Goal: Task Accomplishment & Management: Complete application form

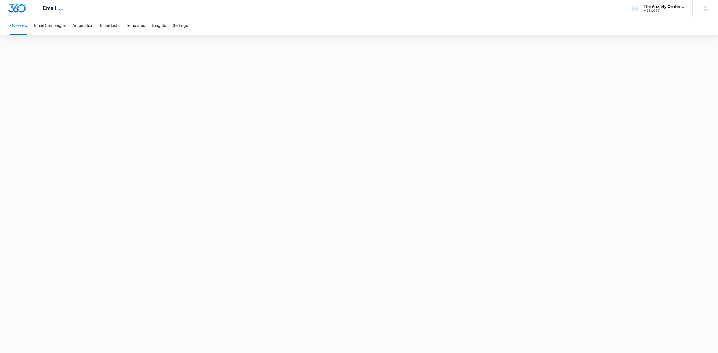
click at [47, 8] on span "Email" at bounding box center [49, 8] width 13 height 6
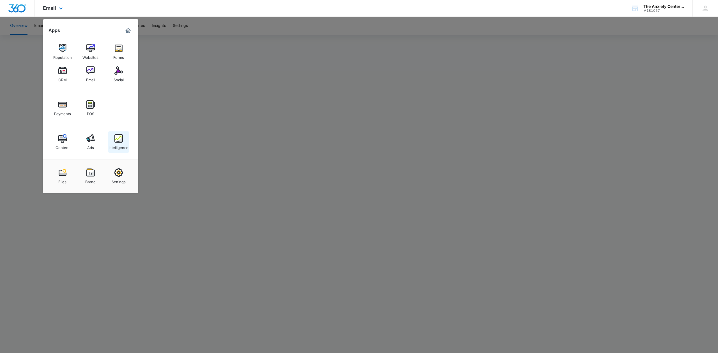
click at [122, 137] on img at bounding box center [118, 138] width 8 height 8
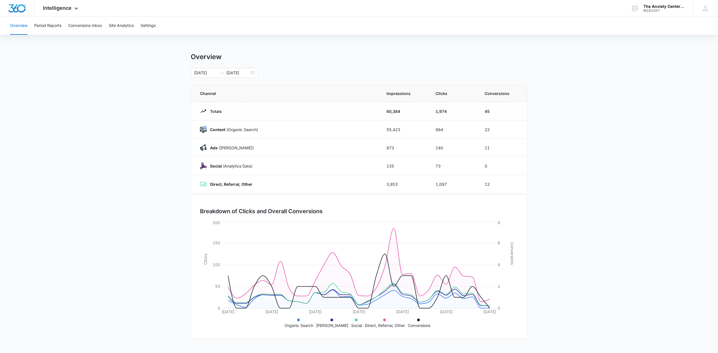
click at [105, 28] on div "Overview Period Reports Conversions Inbox Site Analytics Settings" at bounding box center [359, 26] width 705 height 18
click at [99, 27] on button "Conversions Inbox" at bounding box center [85, 26] width 34 height 18
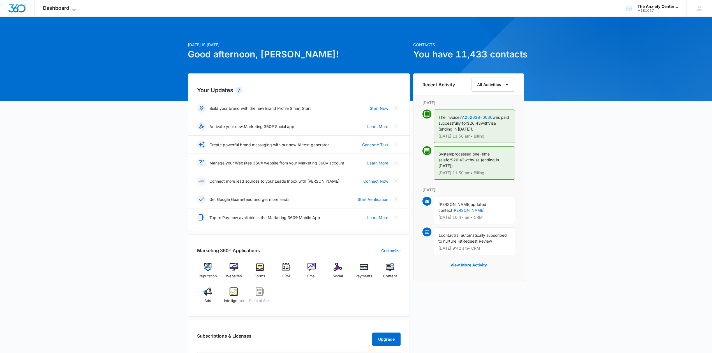
click at [73, 11] on icon at bounding box center [74, 9] width 7 height 7
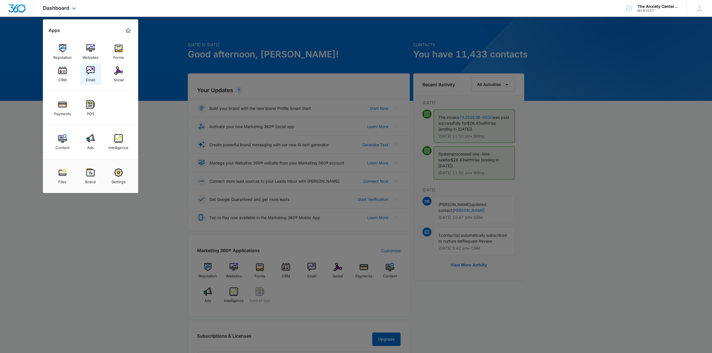
click at [92, 72] on img at bounding box center [90, 70] width 8 height 8
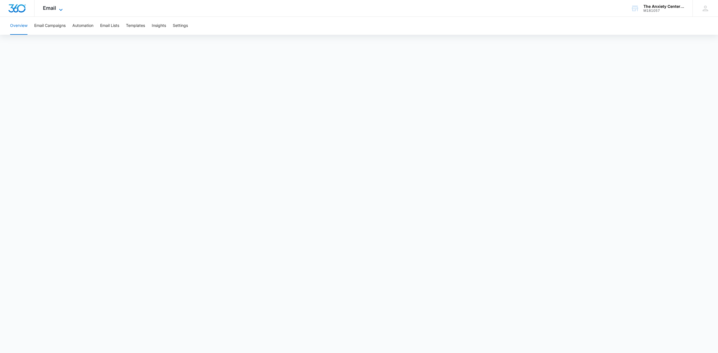
click at [59, 9] on icon at bounding box center [60, 9] width 7 height 7
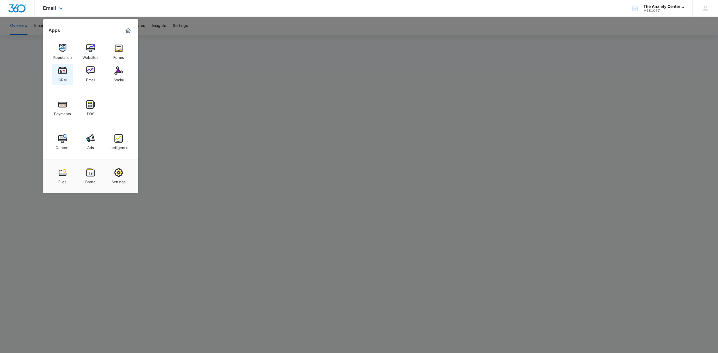
click at [59, 73] on img at bounding box center [62, 70] width 8 height 8
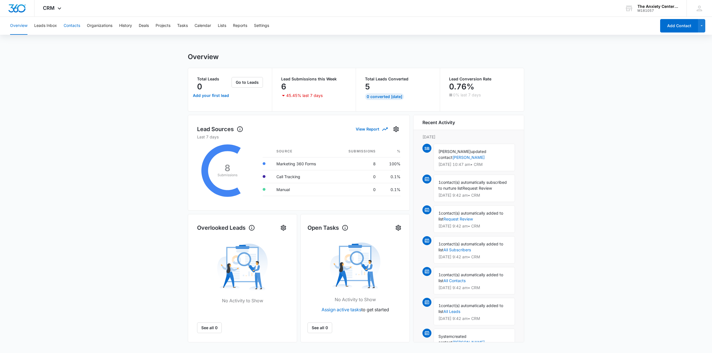
click at [64, 22] on button "Contacts" at bounding box center [72, 26] width 17 height 18
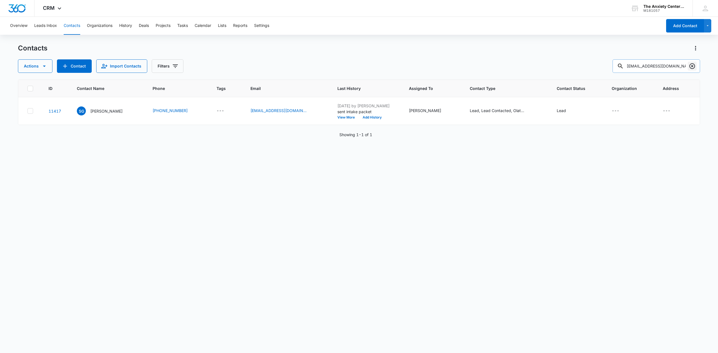
click at [692, 65] on icon "Clear" at bounding box center [692, 66] width 7 height 7
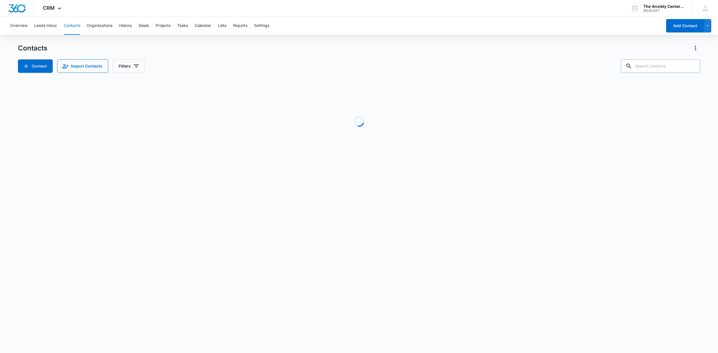
click at [673, 65] on input "text" at bounding box center [660, 65] width 79 height 13
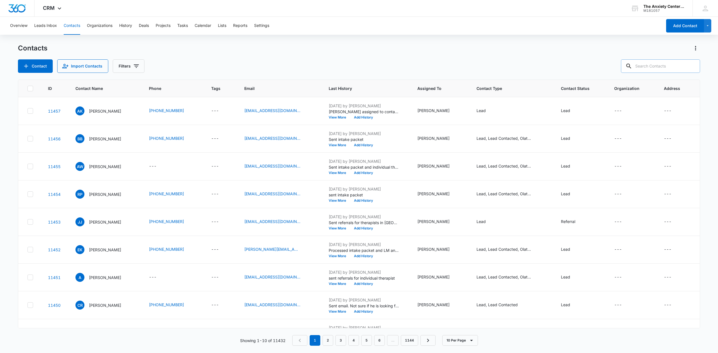
click at [672, 66] on input "text" at bounding box center [660, 65] width 79 height 13
paste input "[EMAIL_ADDRESS][DOMAIN_NAME]"
type input "[EMAIL_ADDRESS][DOMAIN_NAME]"
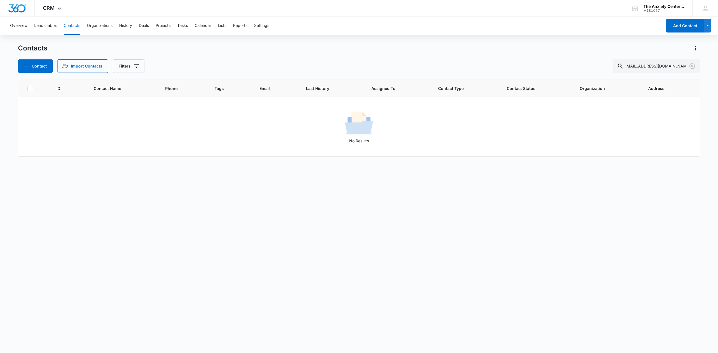
click at [69, 23] on button "Contacts" at bounding box center [72, 26] width 17 height 18
click at [145, 40] on div "Overview Leads Inbox Contacts Organizations History Deals Projects Tasks Calend…" at bounding box center [359, 185] width 718 height 336
click at [75, 27] on button "Contacts" at bounding box center [72, 26] width 17 height 18
click at [692, 69] on icon "Clear" at bounding box center [692, 66] width 6 height 6
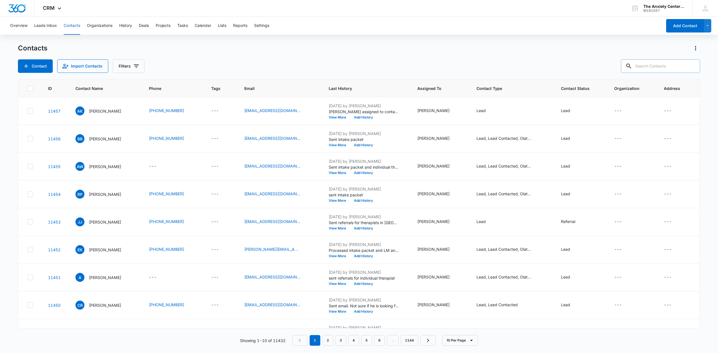
paste input "[EMAIL_ADDRESS][DOMAIN_NAME]"
type input "[EMAIL_ADDRESS][DOMAIN_NAME]"
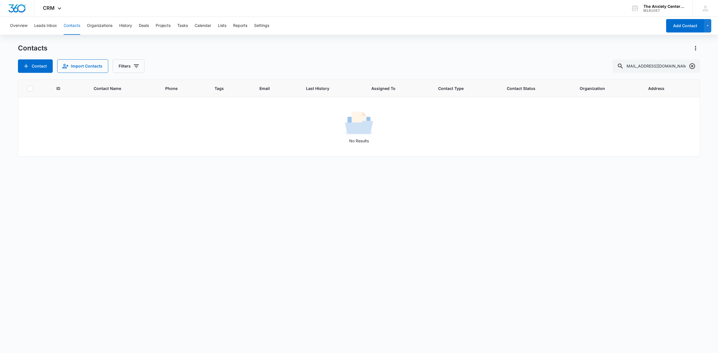
scroll to position [0, 0]
click at [695, 66] on icon "Clear" at bounding box center [692, 66] width 6 height 6
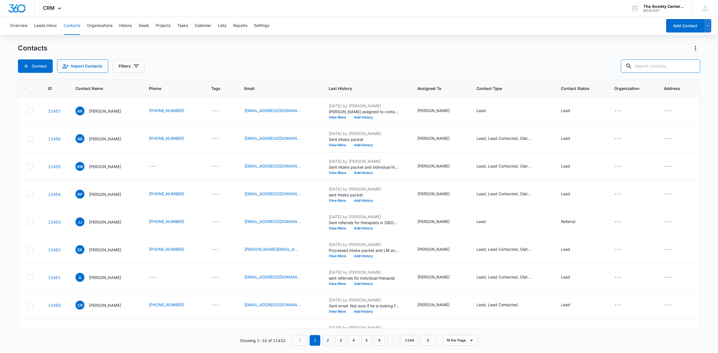
paste input "[EMAIL_ADDRESS][DOMAIN_NAME]"
type input "[EMAIL_ADDRESS][DOMAIN_NAME]"
click at [38, 65] on button "Contact" at bounding box center [35, 65] width 35 height 13
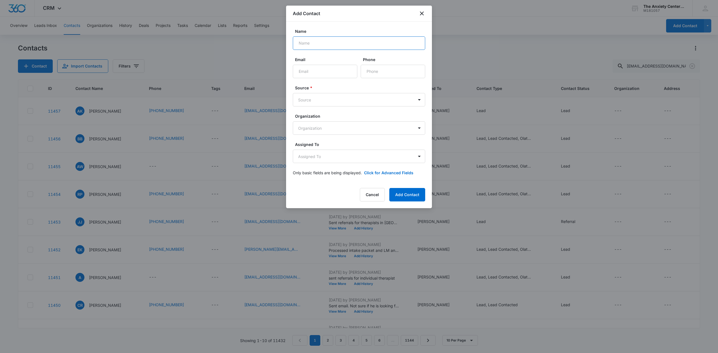
click at [332, 46] on input "Name" at bounding box center [359, 42] width 132 height 13
click at [312, 128] on body "CRM Apps Reputation Websites Forms CRM Email Social Payments POS Content Ads In…" at bounding box center [359, 176] width 718 height 353
click at [337, 131] on div at bounding box center [359, 176] width 718 height 353
click at [310, 67] on input "Email" at bounding box center [325, 71] width 65 height 13
click at [323, 70] on input "Email" at bounding box center [325, 71] width 65 height 13
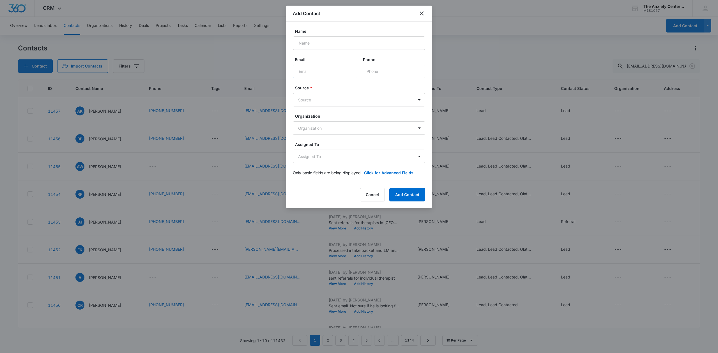
type input "[EMAIL_ADDRESS][DOMAIN_NAME]"
type input "[PERSON_NAME]"
type input "[PHONE_NUMBER]"
click at [408, 98] on body "CRM Apps Reputation Websites Forms CRM Email Social Payments POS Content Ads In…" at bounding box center [359, 176] width 718 height 353
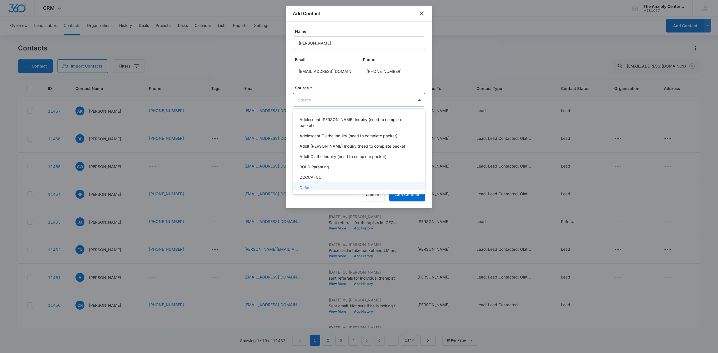
click at [318, 185] on div "Default" at bounding box center [359, 188] width 118 height 6
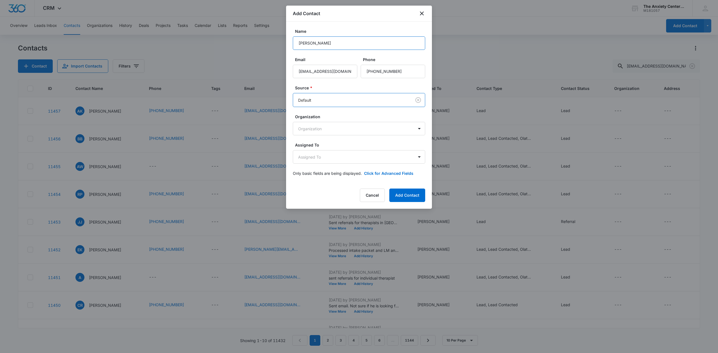
click at [356, 40] on input "[PERSON_NAME]" at bounding box center [359, 42] width 132 height 13
drag, startPoint x: 356, startPoint y: 40, endPoint x: 266, endPoint y: 31, distance: 90.1
click at [266, 31] on body "CRM Apps Reputation Websites Forms CRM Email Social Payments POS Content Ads In…" at bounding box center [359, 176] width 718 height 353
click at [347, 70] on input "[EMAIL_ADDRESS][DOMAIN_NAME]" at bounding box center [325, 71] width 65 height 13
drag, startPoint x: 348, startPoint y: 70, endPoint x: 223, endPoint y: 70, distance: 125.1
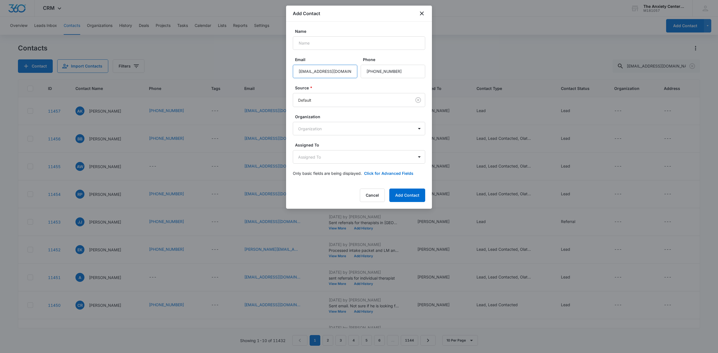
click at [223, 70] on body "CRM Apps Reputation Websites Forms CRM Email Social Payments POS Content Ads In…" at bounding box center [359, 176] width 718 height 353
paste input "[EMAIL_ADDRESS][DOMAIN_NAME]"
type input "[EMAIL_ADDRESS][DOMAIN_NAME]"
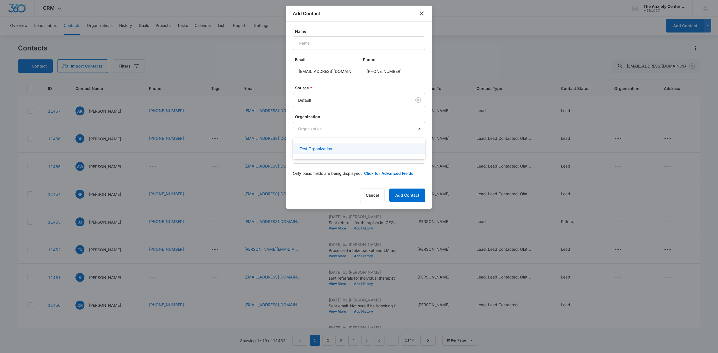
click at [359, 129] on body "CRM Apps Reputation Websites Forms CRM Email Social Payments POS Content Ads In…" at bounding box center [359, 176] width 718 height 353
click at [359, 129] on div at bounding box center [359, 176] width 718 height 353
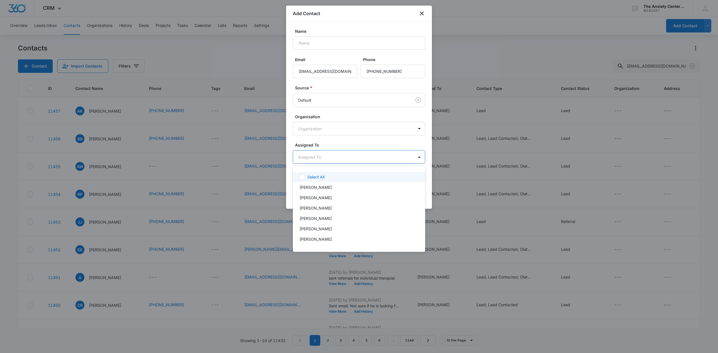
click at [351, 159] on body "CRM Apps Reputation Websites Forms CRM Email Social Payments POS Content Ads In…" at bounding box center [359, 176] width 718 height 353
click at [344, 182] on div "[PERSON_NAME]" at bounding box center [359, 179] width 118 height 6
click at [367, 138] on div at bounding box center [359, 176] width 718 height 353
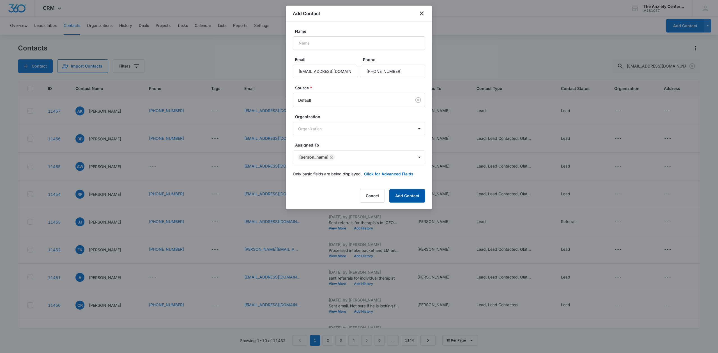
click at [410, 194] on button "Add Contact" at bounding box center [407, 195] width 36 height 13
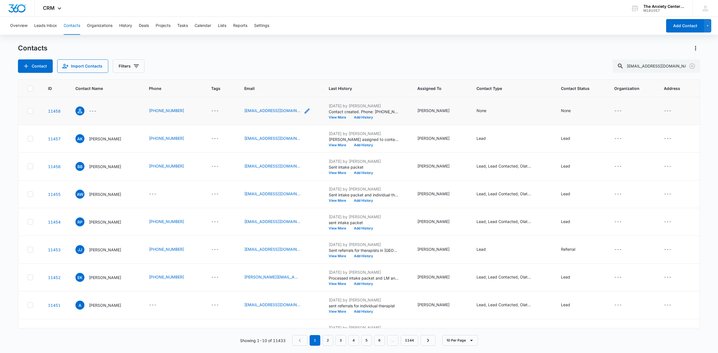
click at [310, 112] on icon "Email - Chloe.brown12868@gmail.com - Select to Edit Field" at bounding box center [307, 111] width 5 height 5
click at [283, 93] on button "Cancel" at bounding box center [289, 93] width 20 height 11
click at [100, 110] on icon "Contact Name - - Select to Edit Field" at bounding box center [103, 110] width 7 height 7
click at [86, 49] on input "text" at bounding box center [92, 48] width 71 height 13
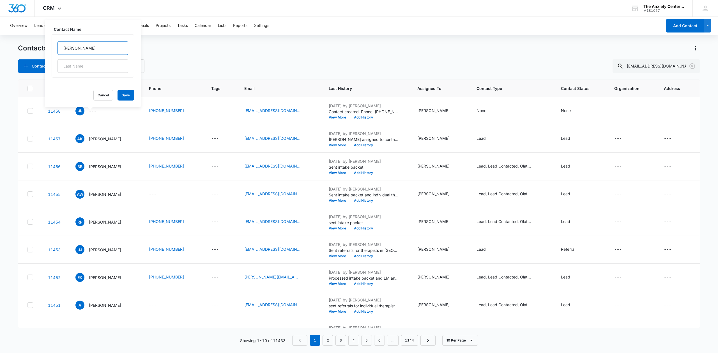
type input "[PERSON_NAME]"
type input "brown"
click at [125, 95] on button "Save" at bounding box center [126, 95] width 17 height 11
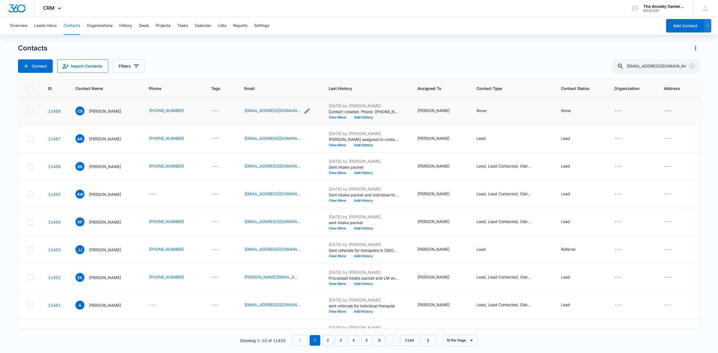
click at [310, 112] on icon "Email - Chloe.brown12868@gmail.com - Select to Edit Field" at bounding box center [307, 111] width 7 height 7
click at [303, 95] on button "Save" at bounding box center [311, 93] width 17 height 11
click at [228, 111] on icon "Tags - - Select to Edit Field" at bounding box center [225, 111] width 5 height 5
click at [220, 94] on button "Cancel" at bounding box center [215, 93] width 20 height 11
click at [99, 111] on p "[PERSON_NAME]" at bounding box center [105, 111] width 32 height 6
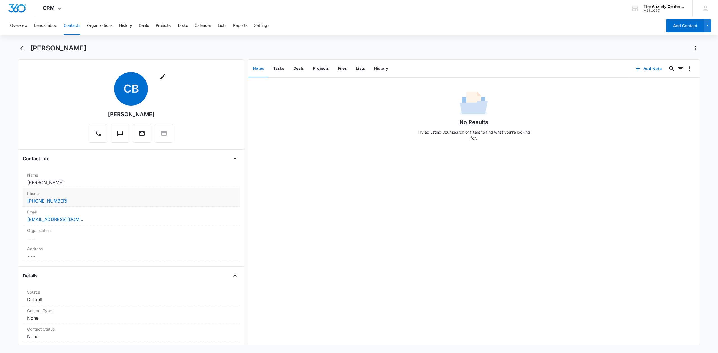
click at [95, 201] on div "[PHONE_NUMBER]" at bounding box center [131, 201] width 208 height 7
drag, startPoint x: 100, startPoint y: 207, endPoint x: 0, endPoint y: 199, distance: 100.2
click at [0, 199] on main "[PERSON_NAME] Remove cb [PERSON_NAME] Contact Info Name Cancel Save Changes [PE…" at bounding box center [359, 198] width 718 height 309
click at [214, 231] on div "Email Cancel Save Changes [EMAIL_ADDRESS][DOMAIN_NAME]" at bounding box center [131, 239] width 217 height 19
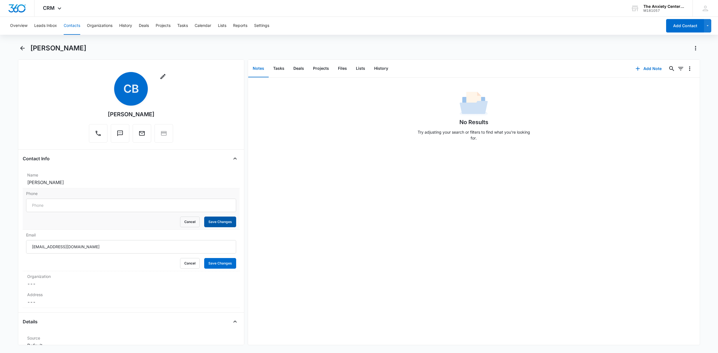
click at [215, 226] on button "Save Changes" at bounding box center [220, 222] width 32 height 11
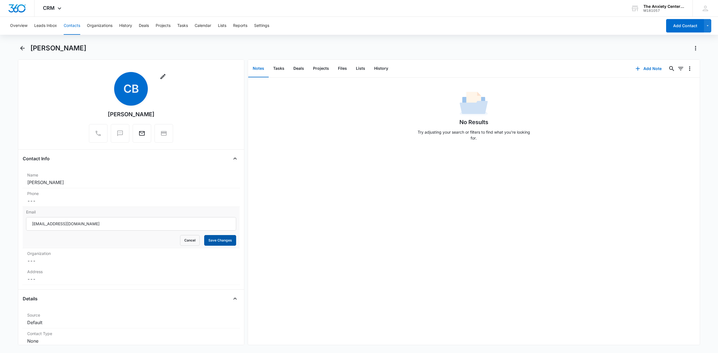
click at [221, 238] on button "Save Changes" at bounding box center [220, 240] width 32 height 11
click at [21, 49] on icon "Back" at bounding box center [22, 48] width 4 height 4
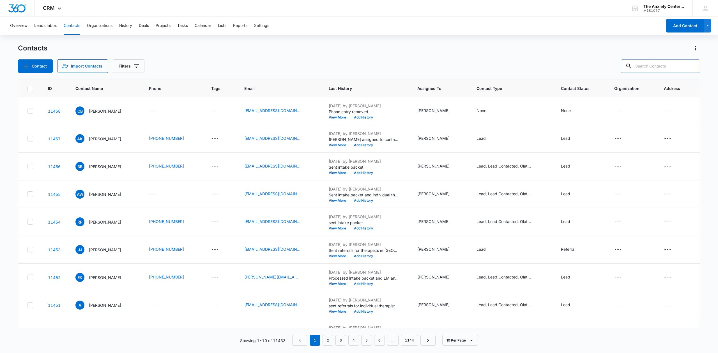
click at [657, 68] on input "text" at bounding box center [660, 65] width 79 height 13
paste input "[EMAIL_ADDRESS][DOMAIN_NAME]"
type input "[EMAIL_ADDRESS][DOMAIN_NAME]"
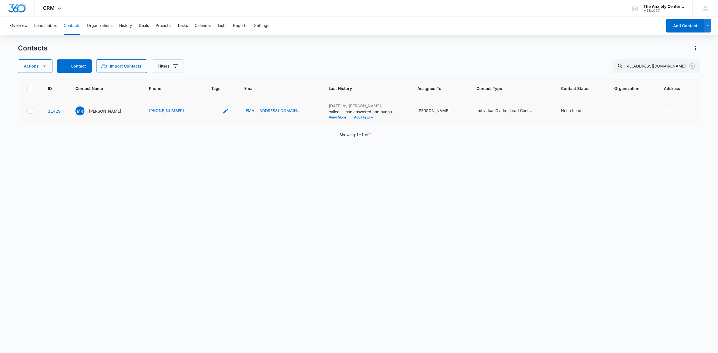
click at [216, 109] on div "---" at bounding box center [215, 111] width 8 height 7
click at [218, 75] on div at bounding box center [217, 75] width 9 height 9
type input "aDULT IOP MAYBE"
click at [229, 94] on p "Adult IOP Maybe" at bounding box center [220, 95] width 32 height 6
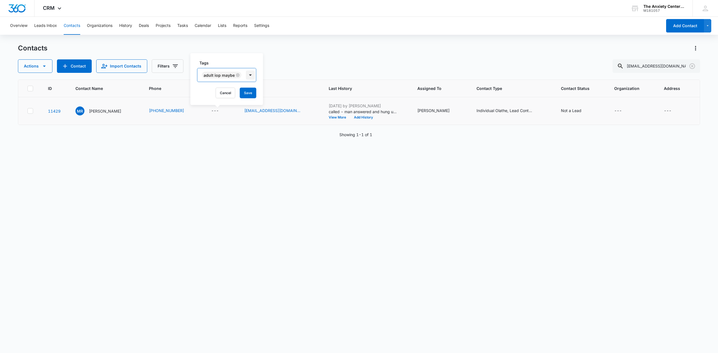
click at [250, 76] on div at bounding box center [250, 75] width 9 height 9
click at [253, 92] on button "Save" at bounding box center [248, 93] width 17 height 11
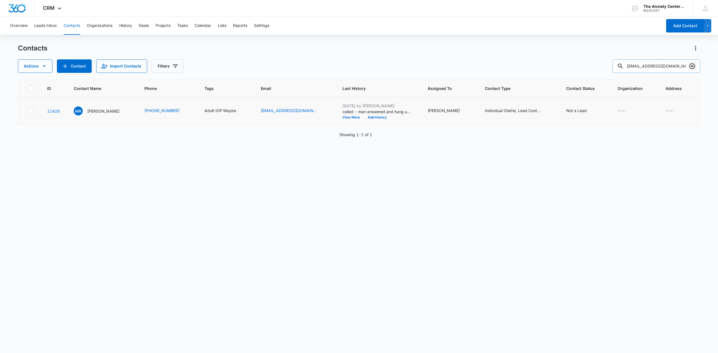
click at [692, 66] on icon "Clear" at bounding box center [692, 66] width 6 height 6
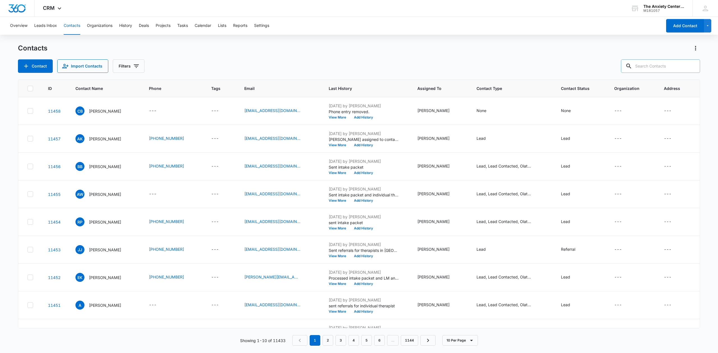
paste input "[EMAIL_ADDRESS][DOMAIN_NAME]"
type input "[EMAIL_ADDRESS][DOMAIN_NAME]"
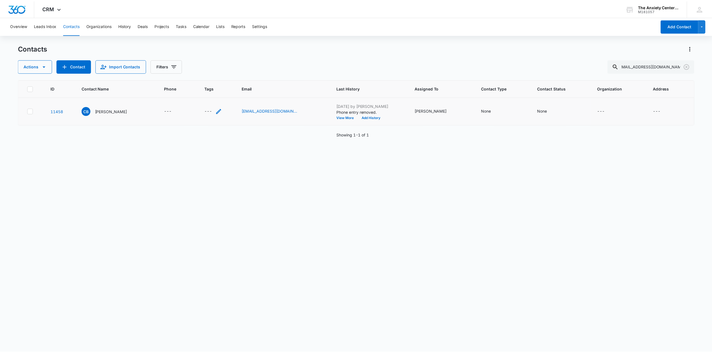
scroll to position [0, 0]
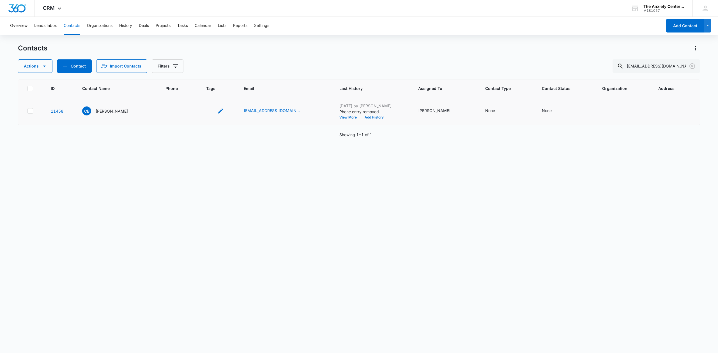
click at [218, 111] on icon "Tags - - Select to Edit Field" at bounding box center [220, 111] width 5 height 5
click at [187, 72] on div at bounding box center [190, 75] width 9 height 7
type input "adult iop maybe"
click at [208, 95] on p "Adult IOP Maybe" at bounding box center [203, 95] width 32 height 6
click at [229, 96] on icon at bounding box center [228, 95] width 7 height 7
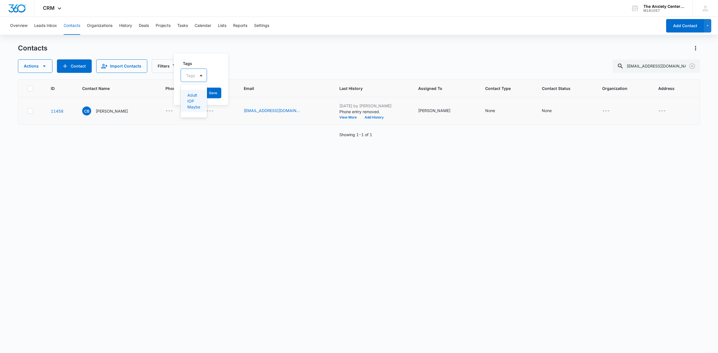
click at [216, 58] on div "Tags option Adult IOP Maybe, deselected. 1 result available. Use Up and Down to…" at bounding box center [201, 79] width 54 height 51
click at [201, 75] on div at bounding box center [201, 75] width 9 height 9
click at [194, 102] on p "Adult IOP Maybe" at bounding box center [193, 101] width 12 height 18
click at [228, 96] on icon at bounding box center [228, 95] width 7 height 7
click at [214, 95] on button "Save" at bounding box center [213, 93] width 17 height 11
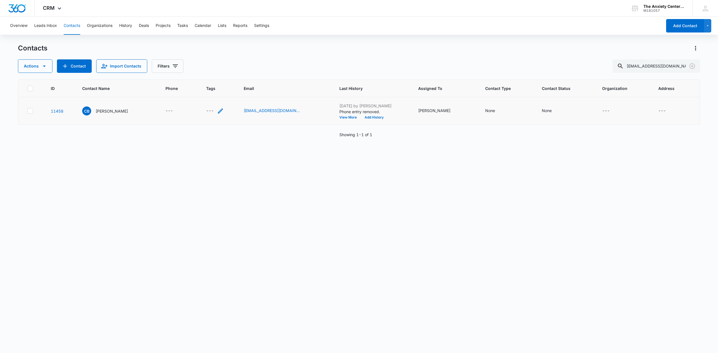
click at [217, 108] on icon "Tags - - Select to Edit Field" at bounding box center [220, 111] width 7 height 7
click at [199, 73] on div at bounding box center [201, 75] width 9 height 9
type input "adult"
click at [197, 112] on p "Adult IOP Manual" at bounding box center [193, 112] width 13 height 18
click at [230, 106] on div "Adult IOP Maybe" at bounding box center [210, 106] width 46 height 6
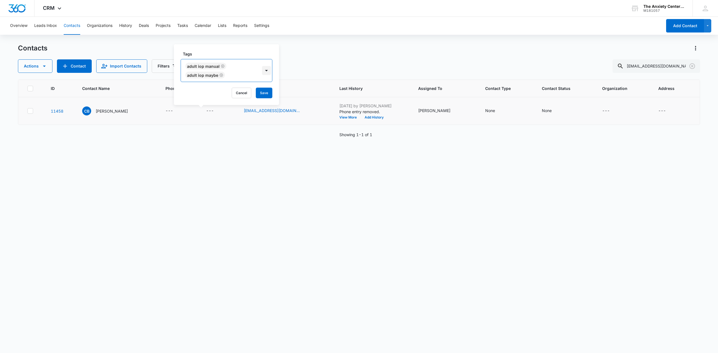
click at [263, 70] on div at bounding box center [266, 70] width 9 height 9
click at [265, 91] on button "Save" at bounding box center [264, 93] width 17 height 11
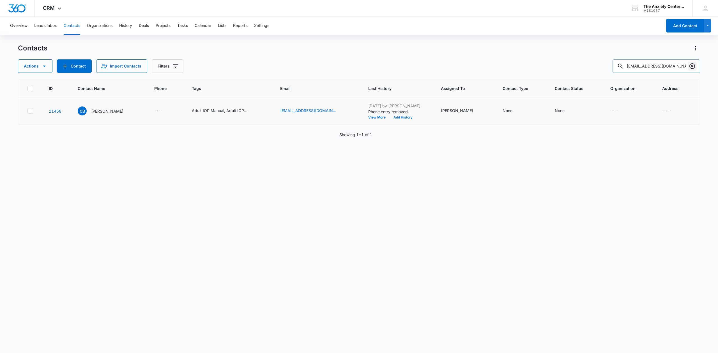
click at [693, 65] on icon "Clear" at bounding box center [692, 66] width 7 height 7
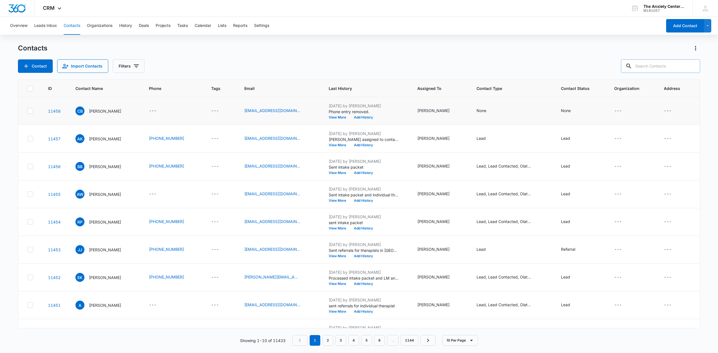
paste input "[EMAIL_ADDRESS][DOMAIN_NAME]"
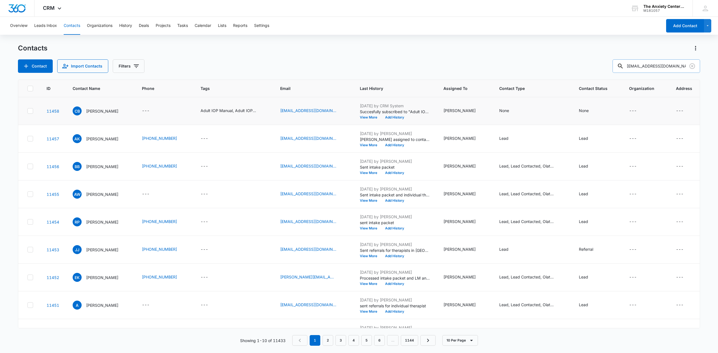
type input "[EMAIL_ADDRESS][DOMAIN_NAME]"
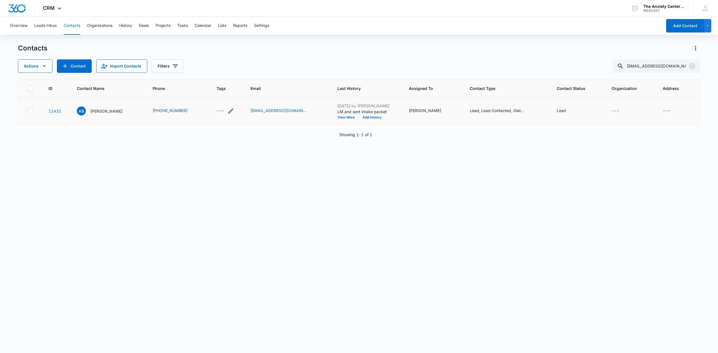
click at [227, 111] on icon "Tags - - Select to Edit Field" at bounding box center [230, 111] width 7 height 7
click at [217, 74] on div at bounding box center [219, 75] width 9 height 9
type input "adult iop maybe"
click at [240, 77] on div "Tags Tags Cancel Save" at bounding box center [219, 79] width 54 height 51
click at [219, 76] on div at bounding box center [219, 75] width 9 height 9
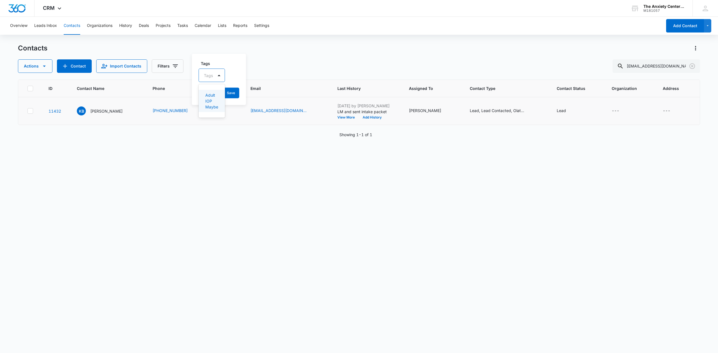
click at [208, 104] on p "Adult IOP Maybe" at bounding box center [211, 101] width 12 height 18
click at [252, 74] on div at bounding box center [251, 75] width 9 height 9
click at [252, 91] on button "Save" at bounding box center [249, 93] width 17 height 11
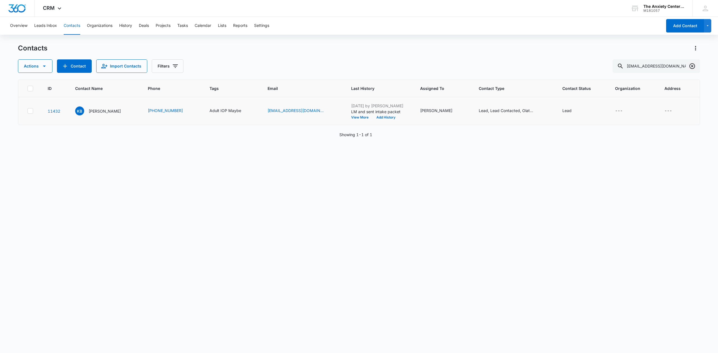
click at [690, 68] on icon "Clear" at bounding box center [692, 66] width 6 height 6
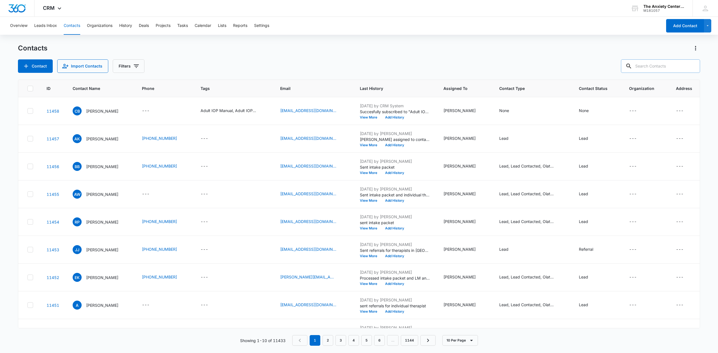
paste input "[EMAIL_ADDRESS][DOMAIN_NAME]"
type input "[EMAIL_ADDRESS][DOMAIN_NAME]"
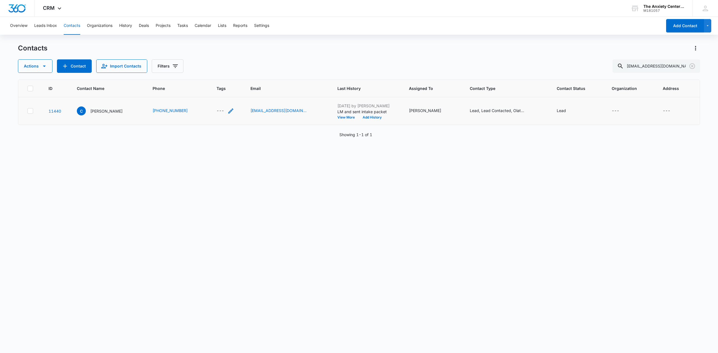
click at [227, 112] on icon "Tags - - Select to Edit Field" at bounding box center [230, 111] width 7 height 7
click at [211, 75] on div at bounding box center [210, 75] width 9 height 9
type input "adult IOP maybe"
click at [219, 96] on p "Adult IOP Maybe" at bounding box center [213, 95] width 32 height 6
click at [242, 74] on div at bounding box center [243, 75] width 9 height 9
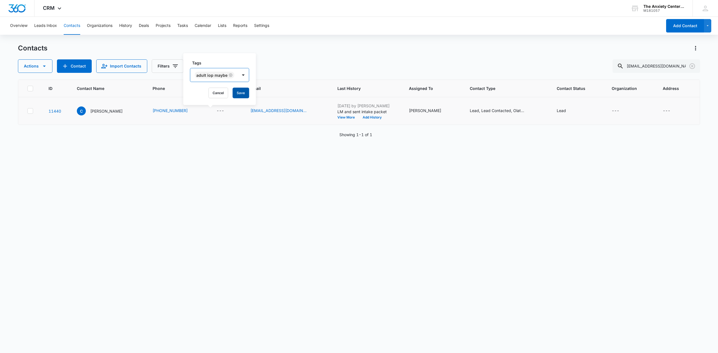
click at [242, 95] on button "Save" at bounding box center [241, 93] width 17 height 11
